Goal: Navigation & Orientation: Find specific page/section

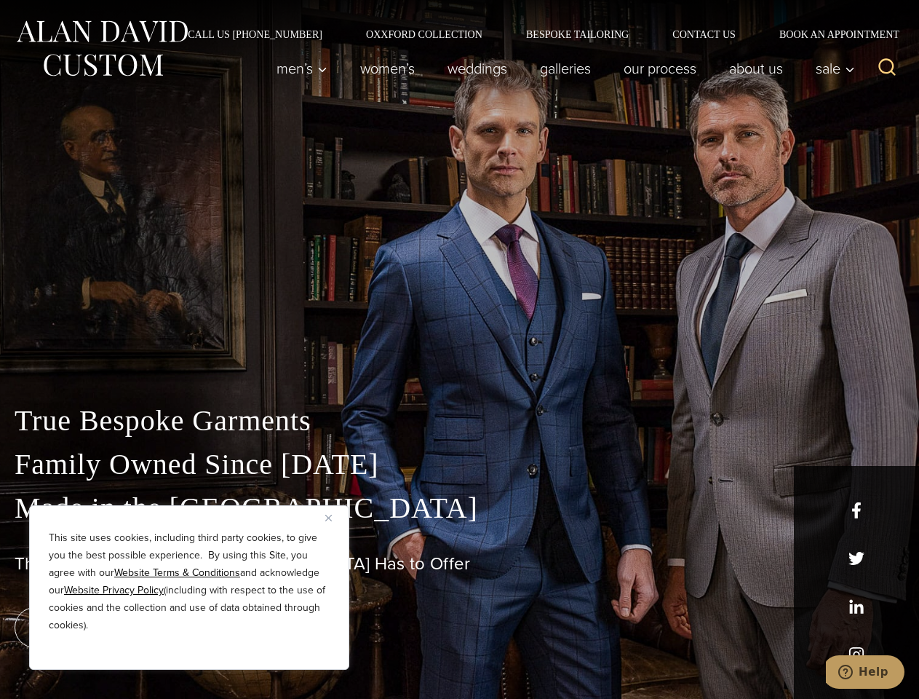
click at [459, 349] on div "True Bespoke Garments Family Owned Since [DATE] Made in [GEOGRAPHIC_DATA] The B…" at bounding box center [459, 512] width 919 height 373
click at [334, 518] on button "Close" at bounding box center [333, 517] width 17 height 17
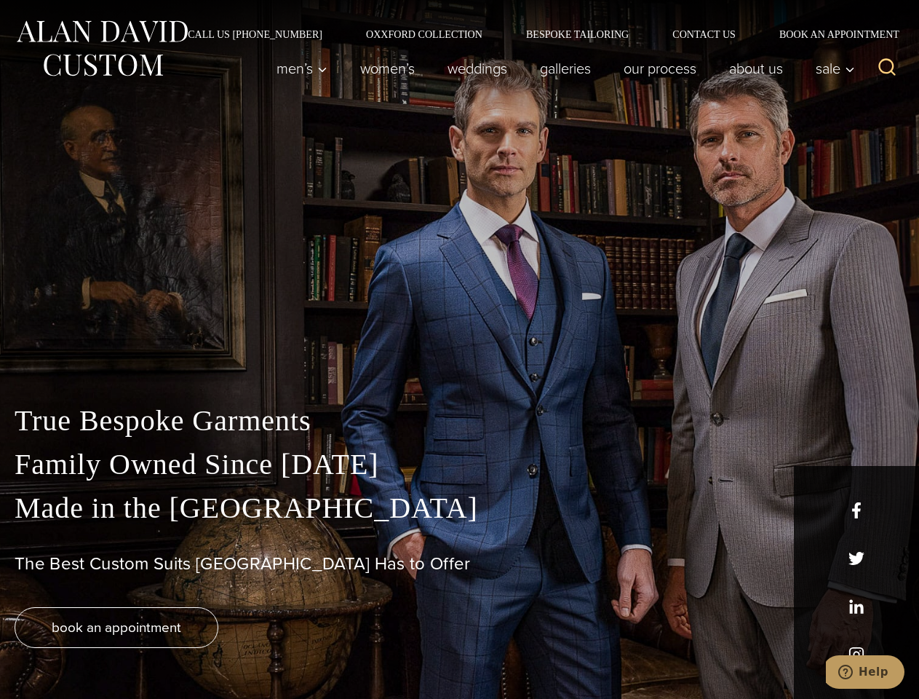
click at [189, 650] on div "True Bespoke Garments Family Owned Since [DATE] Made in [GEOGRAPHIC_DATA] The B…" at bounding box center [459, 549] width 919 height 300
click at [887, 68] on icon "Search" at bounding box center [887, 67] width 21 height 21
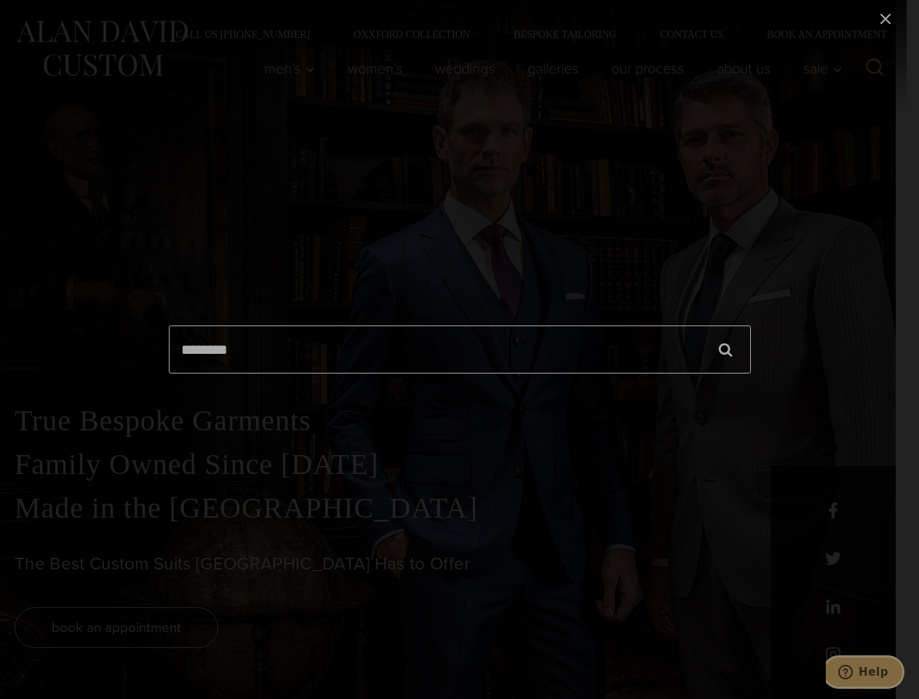
click at [853, 672] on icon "Help" at bounding box center [846, 672] width 15 height 15
